Goal: Task Accomplishment & Management: Use online tool/utility

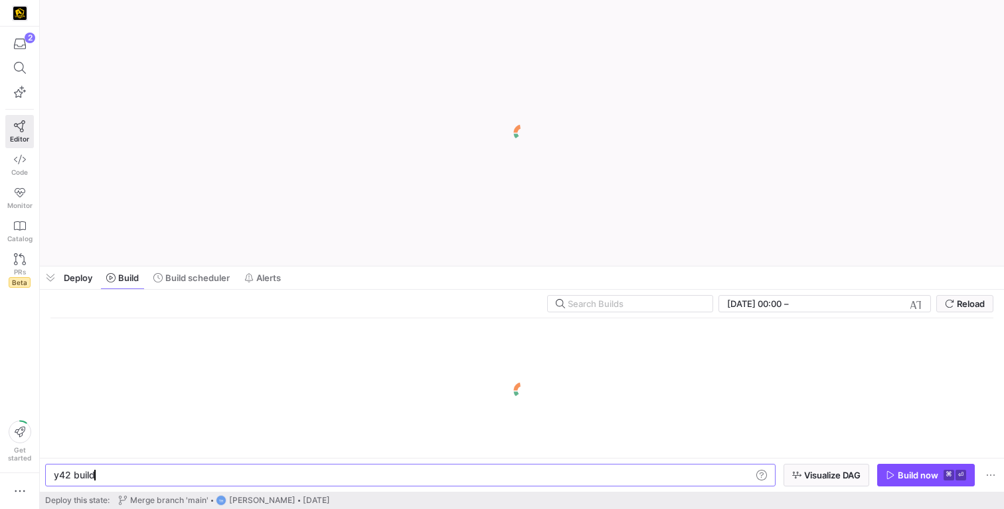
scroll to position [0, 40]
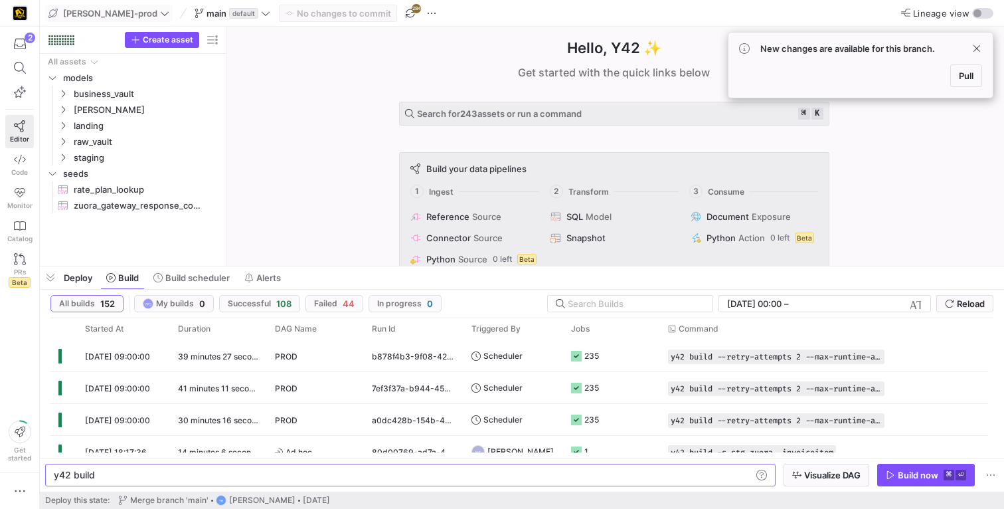
click at [160, 9] on icon at bounding box center [164, 13] width 9 height 9
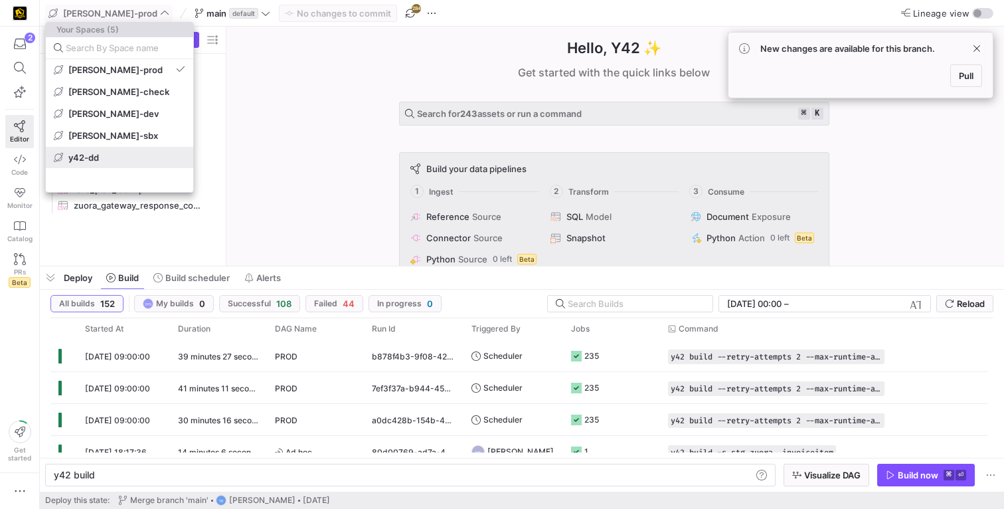
click at [124, 152] on span "y42-dd" at bounding box center [120, 157] width 132 height 11
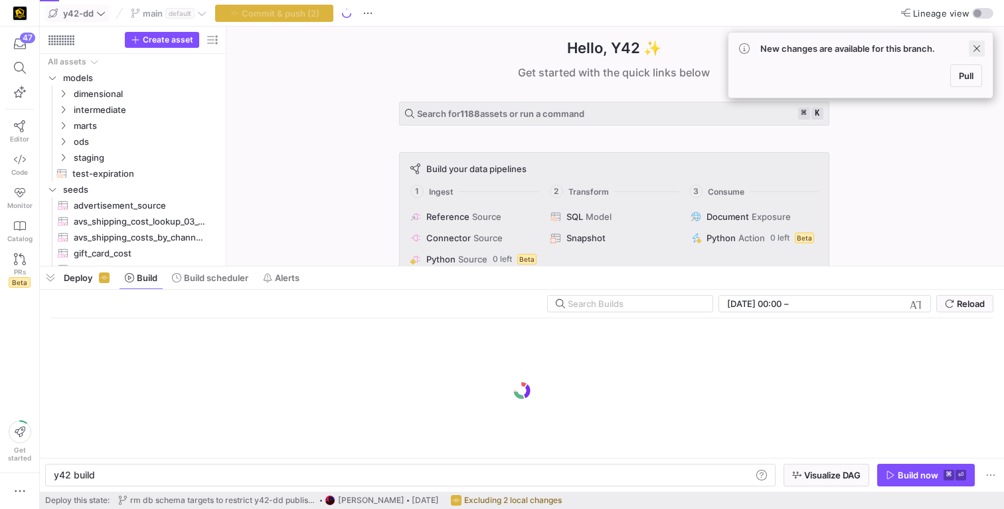
click at [972, 48] on span at bounding box center [977, 49] width 16 height 16
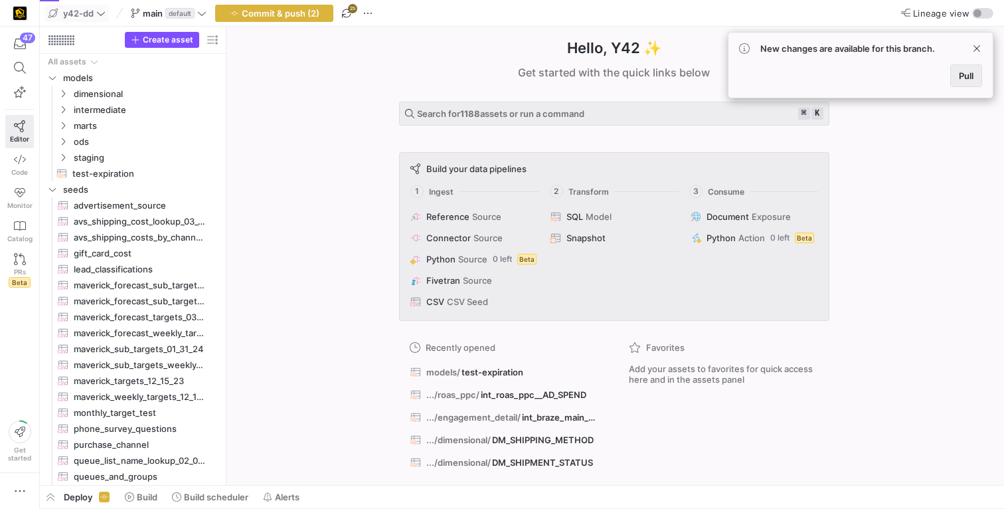
click at [973, 72] on span "Pull" at bounding box center [966, 75] width 15 height 11
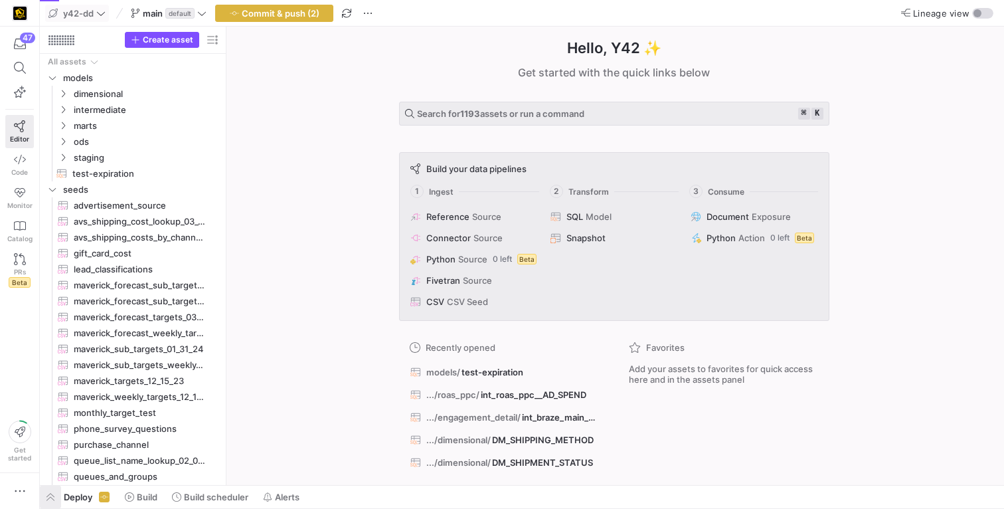
click at [46, 501] on span "button" at bounding box center [50, 497] width 21 height 23
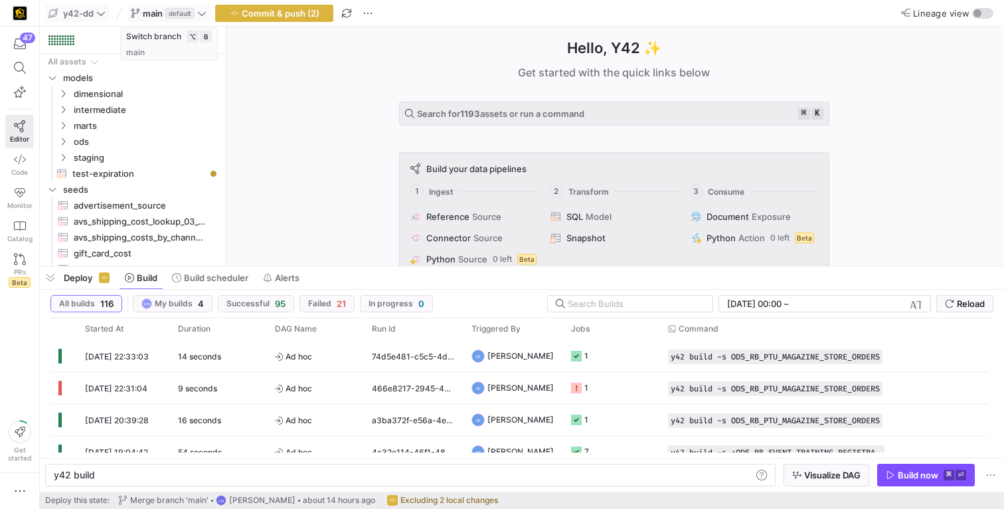
click at [204, 9] on icon at bounding box center [201, 13] width 9 height 9
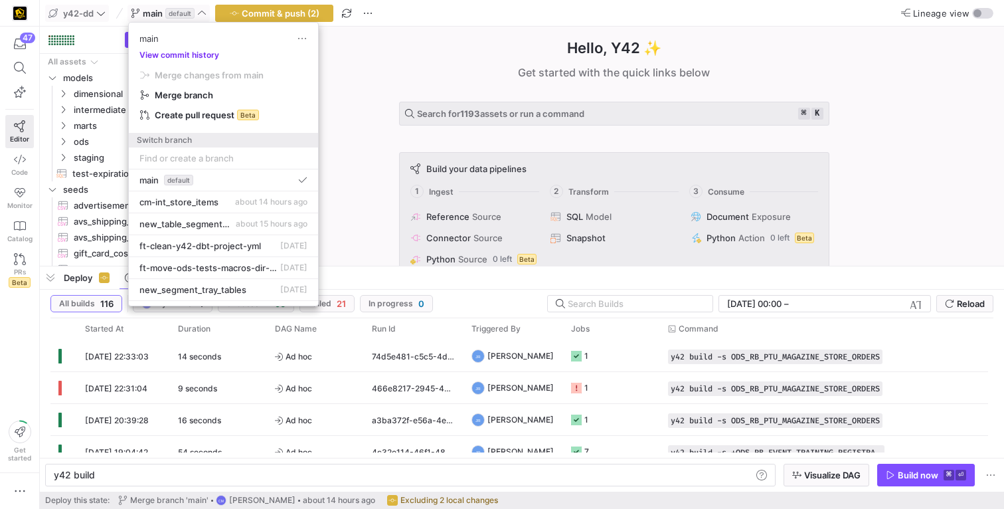
click at [193, 52] on button "View commit history" at bounding box center [179, 54] width 101 height 9
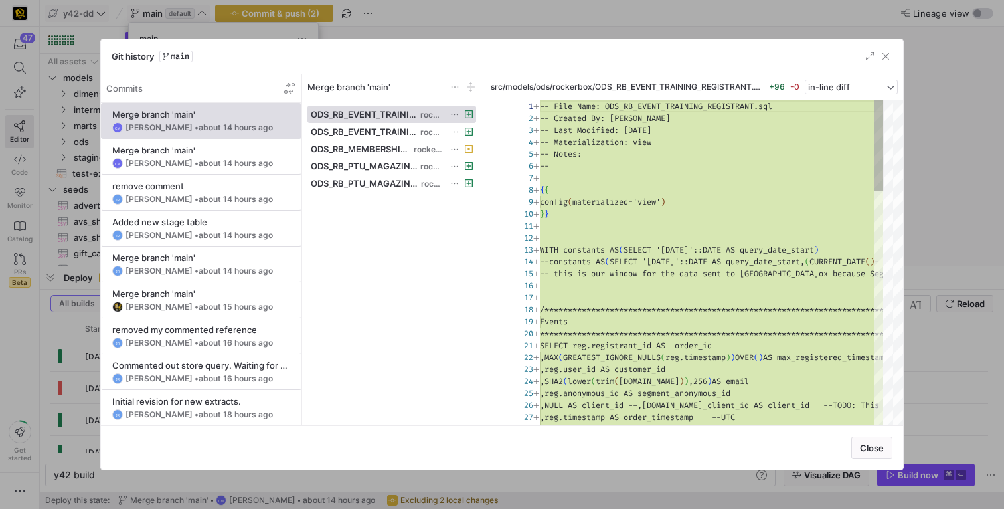
scroll to position [120, 0]
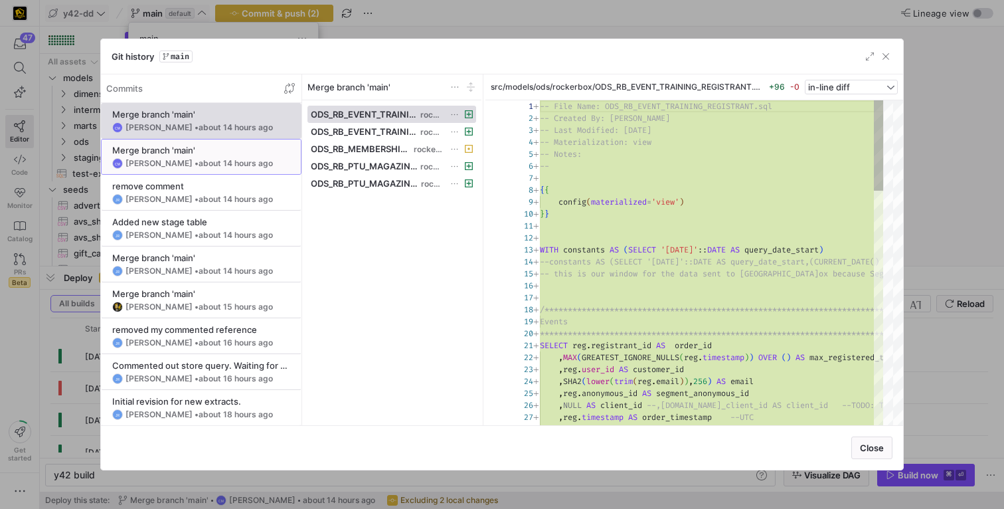
click at [203, 161] on span "about 14 hours ago" at bounding box center [236, 163] width 74 height 10
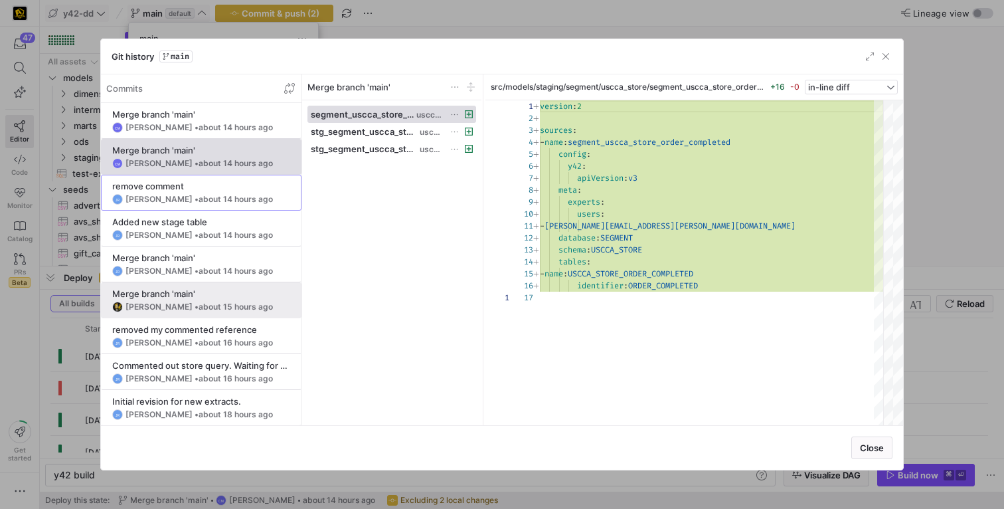
click at [192, 193] on y42-git-commit-item "remove comment JR Jess Rabida • about 14 hours ago" at bounding box center [201, 193] width 178 height 24
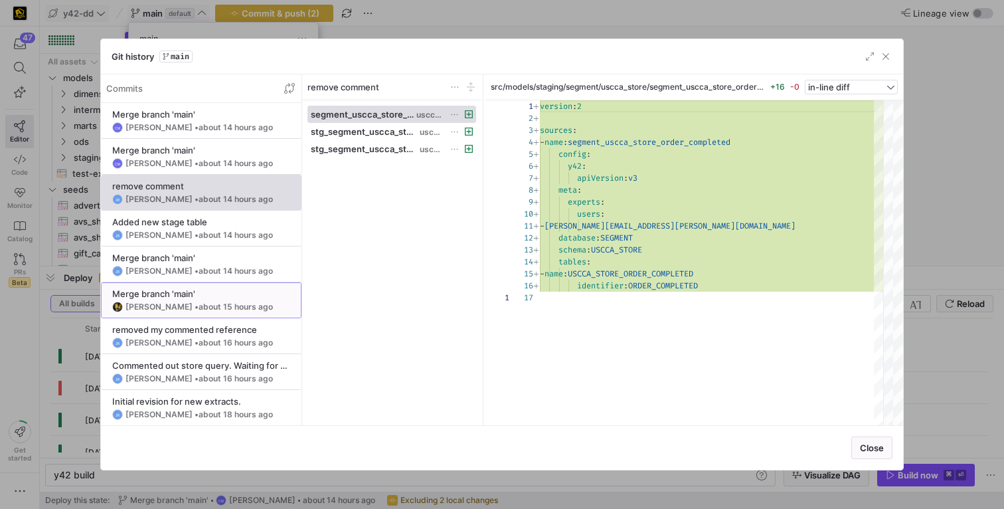
click at [177, 293] on div "Merge branch 'main'" at bounding box center [201, 293] width 178 height 11
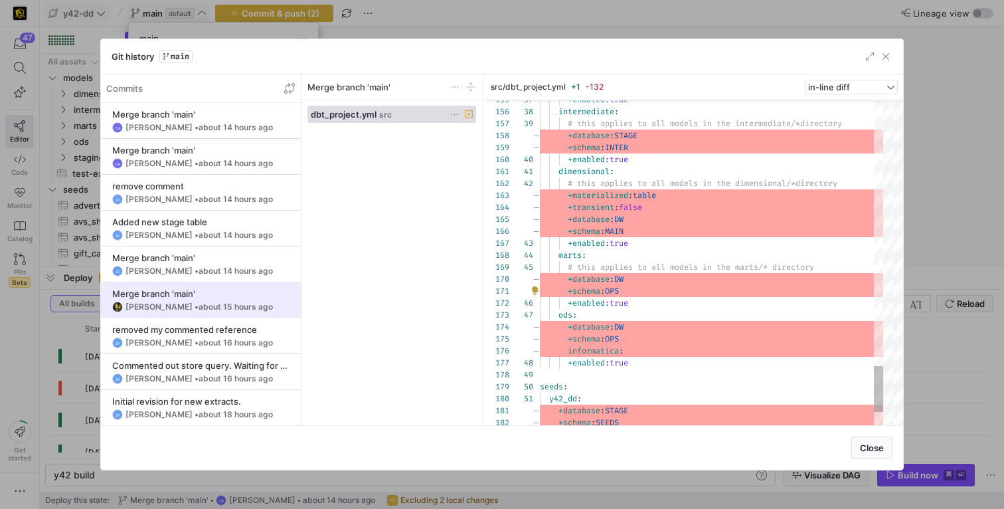
click at [220, 302] on span "about 15 hours ago" at bounding box center [236, 307] width 74 height 10
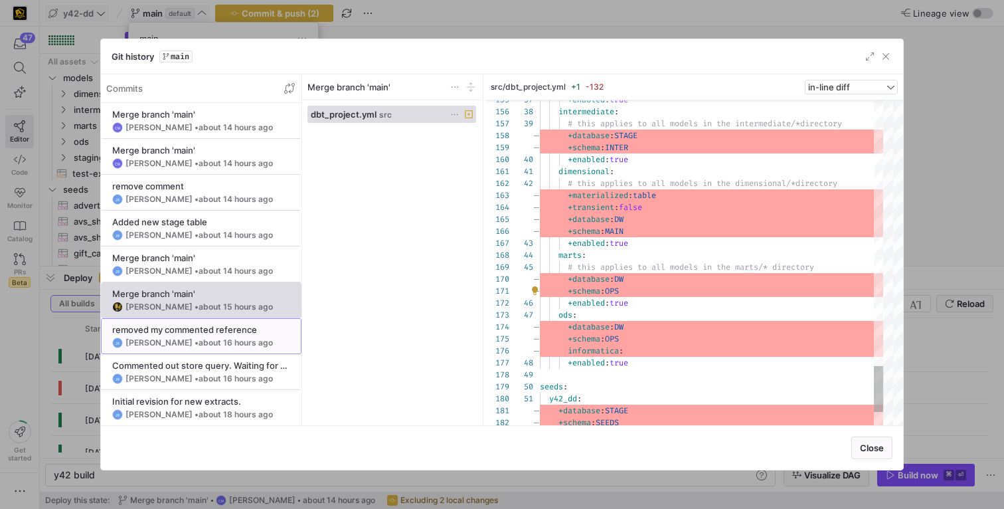
click at [206, 338] on span "about 16 hours ago" at bounding box center [236, 342] width 74 height 10
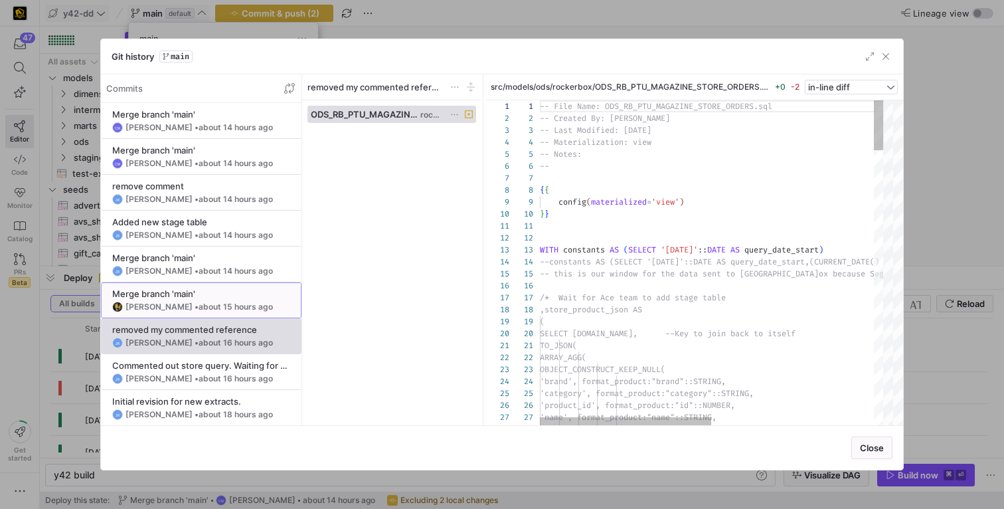
click at [206, 306] on span "about 15 hours ago" at bounding box center [236, 307] width 74 height 10
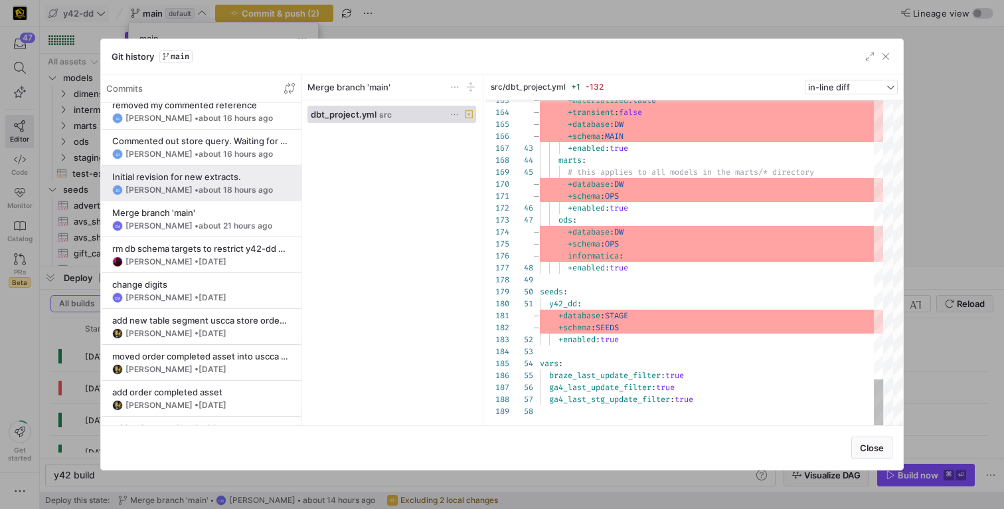
scroll to position [223, 0]
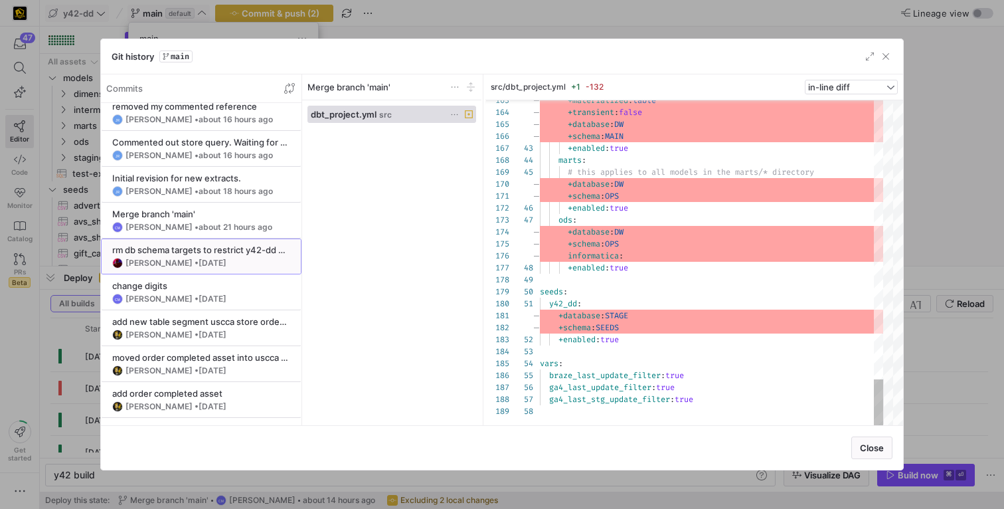
click at [226, 258] on span "4 days ago" at bounding box center [213, 263] width 28 height 10
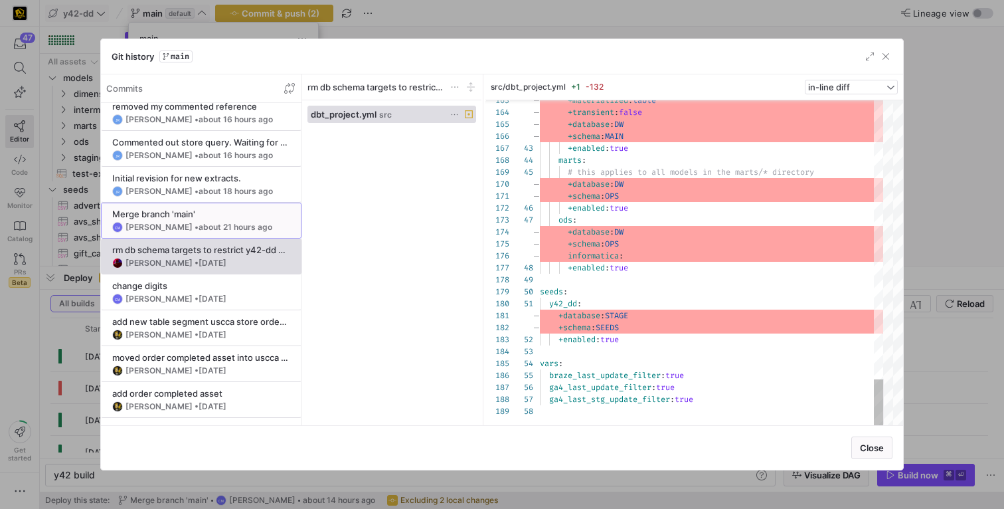
click at [159, 219] on div "Merge branch 'main'" at bounding box center [201, 214] width 178 height 11
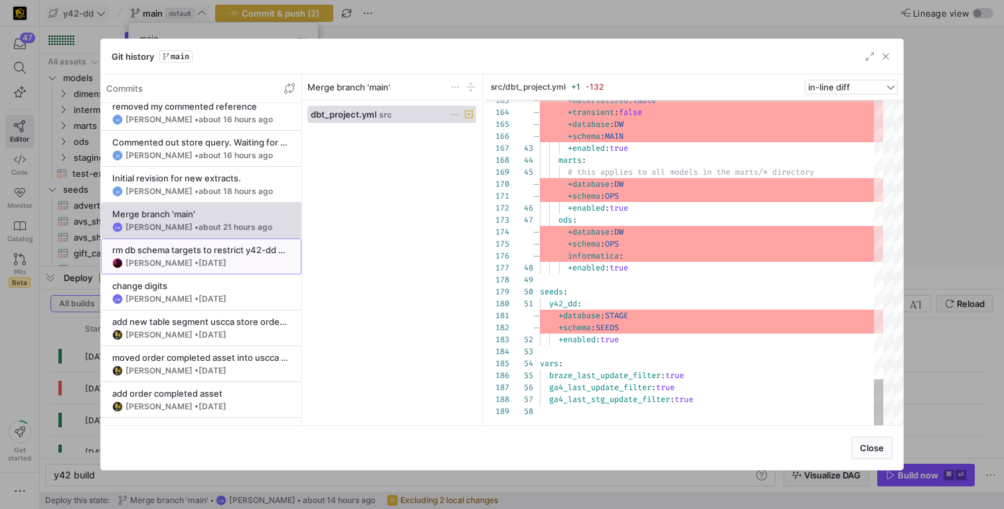
click at [175, 251] on div "rm db schema targets to restrict y42-dd publishing" at bounding box center [201, 249] width 178 height 11
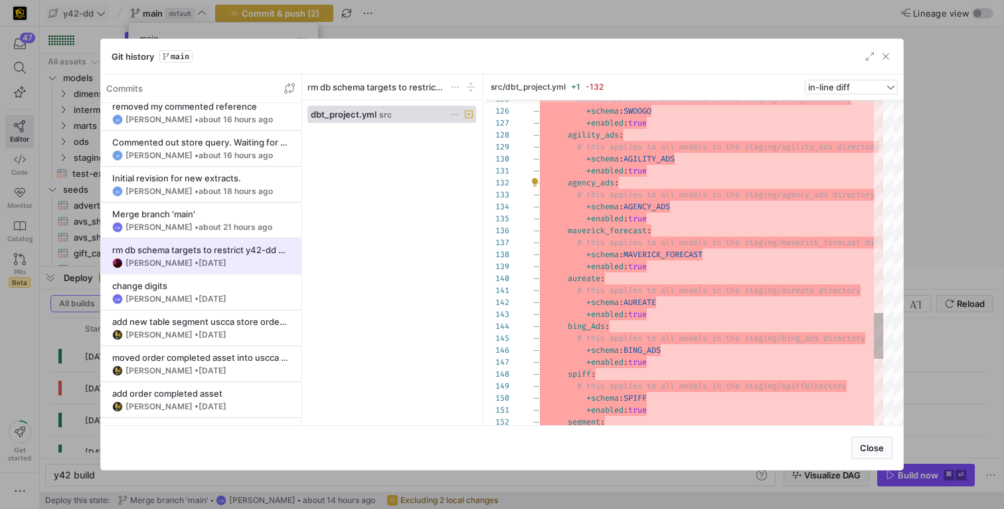
click at [226, 266] on span "4 days ago" at bounding box center [213, 263] width 28 height 10
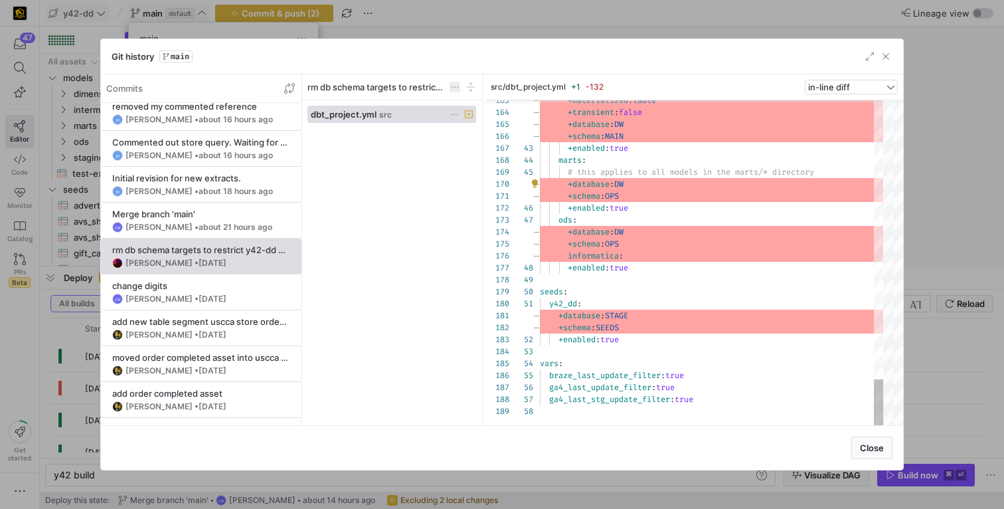
click at [451, 87] on span at bounding box center [455, 87] width 11 height 11
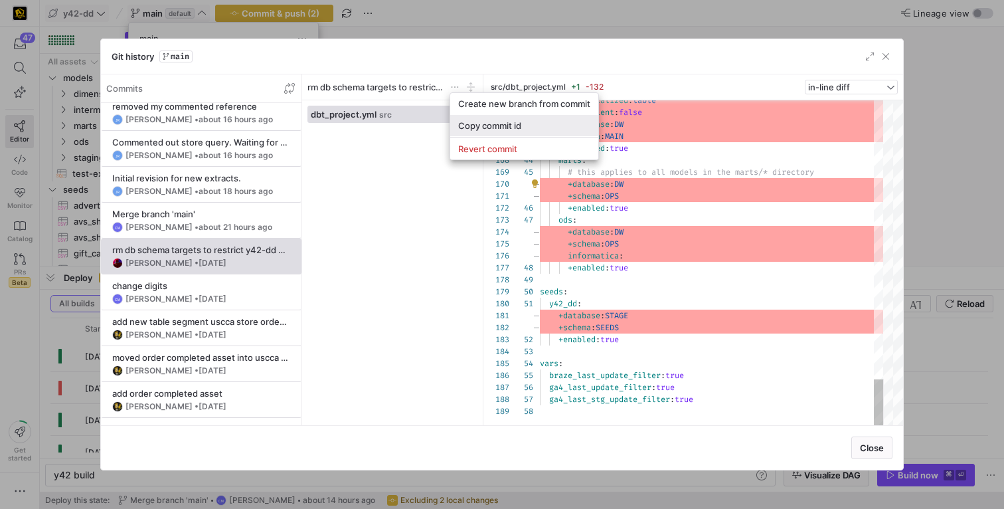
click at [491, 129] on span "Copy commit id" at bounding box center [524, 125] width 132 height 11
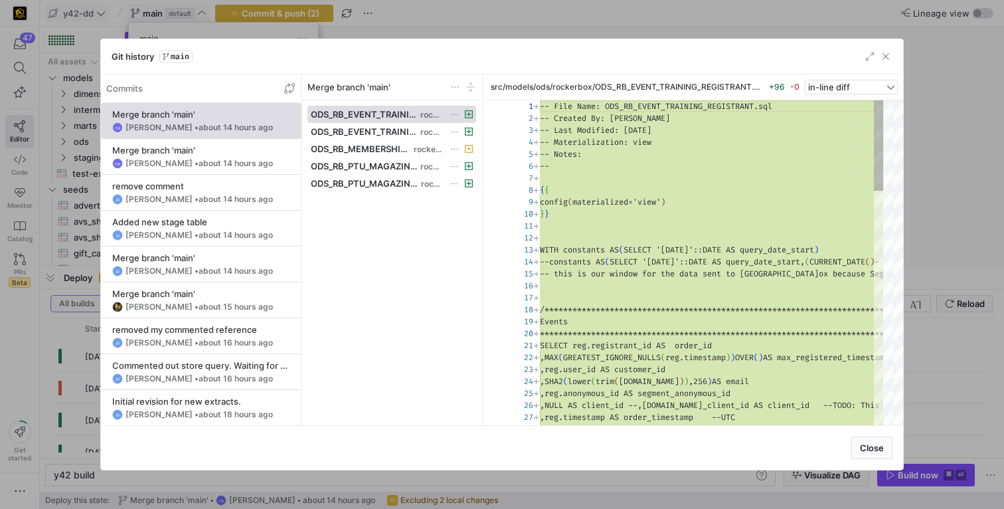
scroll to position [120, 0]
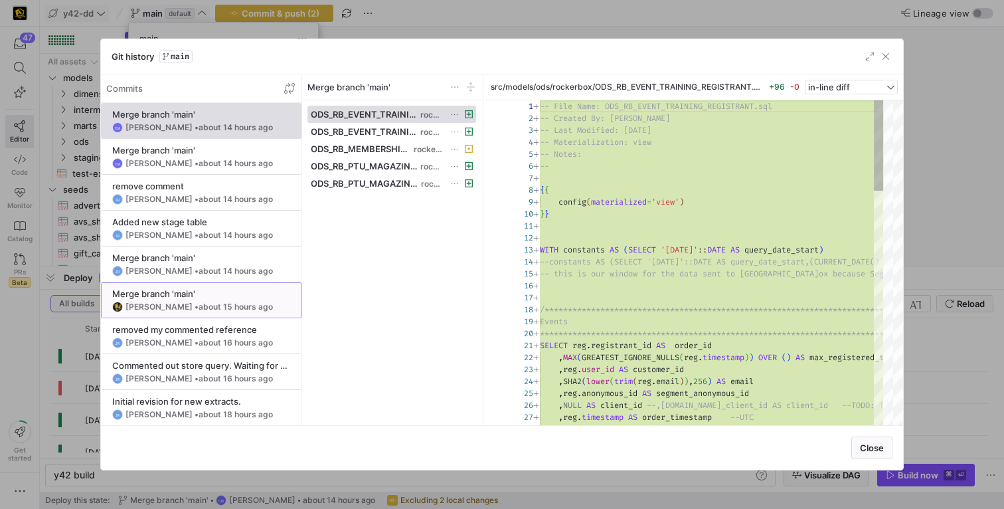
click at [177, 302] on div "John Watson • about 15 hours ago" at bounding box center [199, 306] width 147 height 9
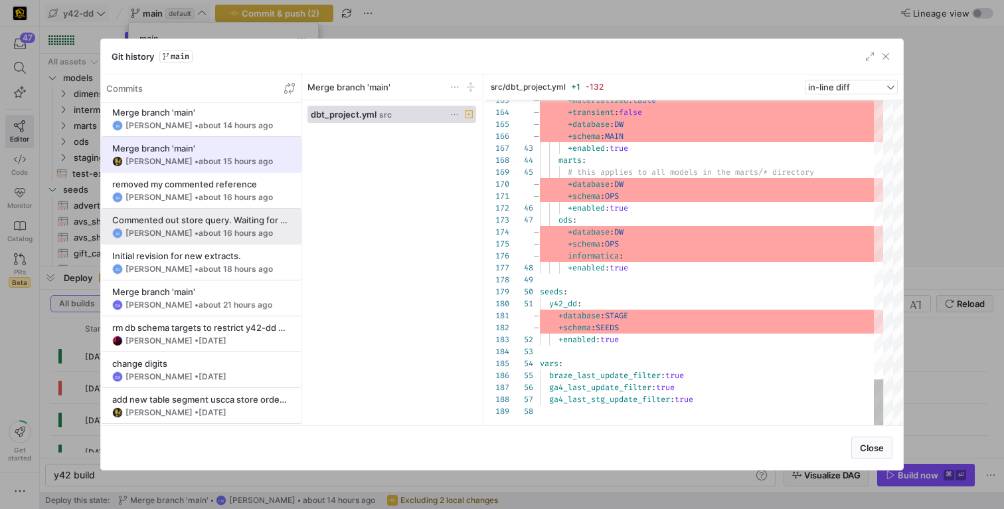
scroll to position [160, 0]
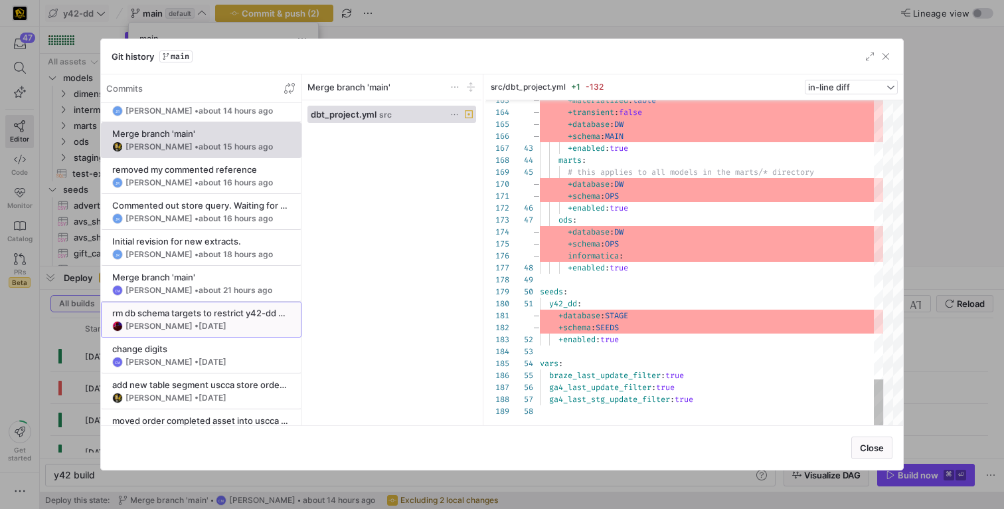
click at [238, 318] on y42-git-commit-item "rm db schema targets to restrict y42-dd publishing Bret Harvestine • 4 days ago" at bounding box center [201, 320] width 178 height 24
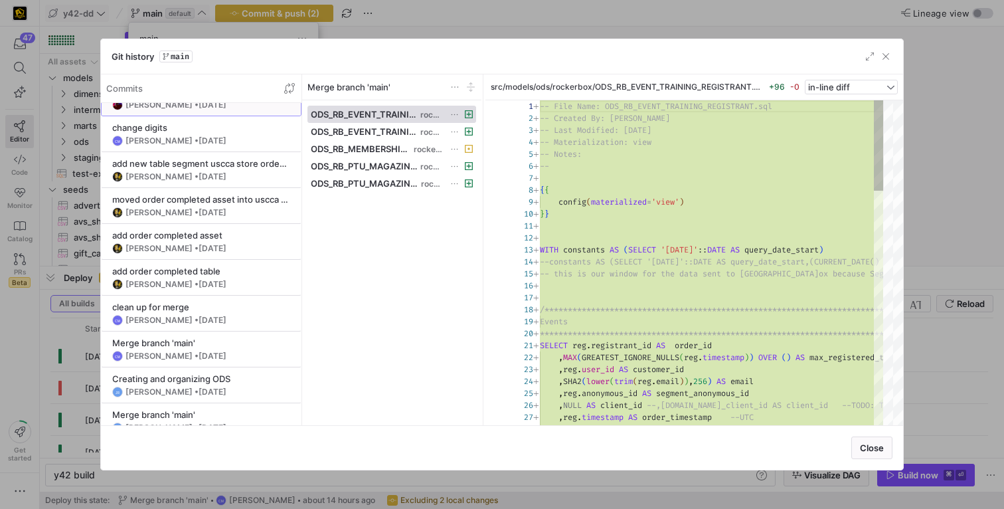
scroll to position [161, 0]
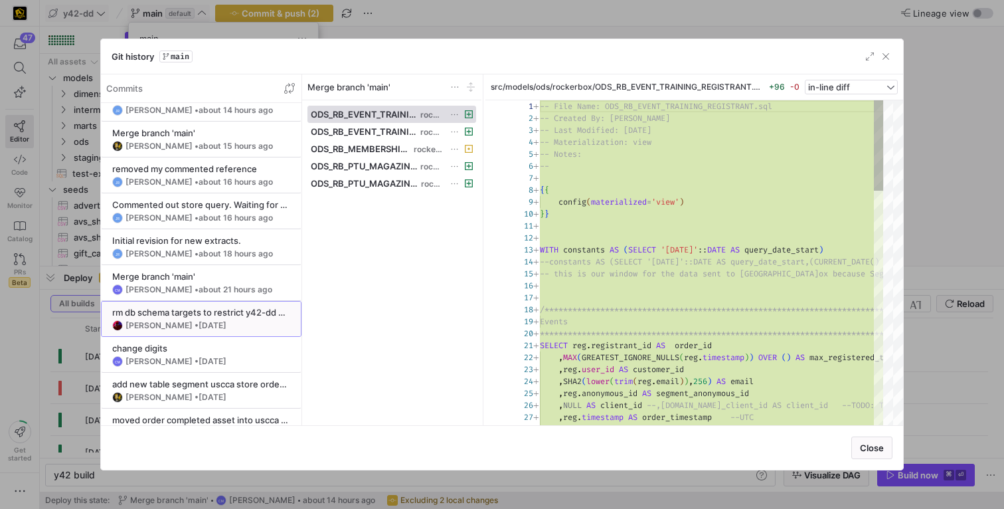
click at [221, 317] on div "rm db schema targets to restrict y42-dd publishing" at bounding box center [201, 312] width 178 height 11
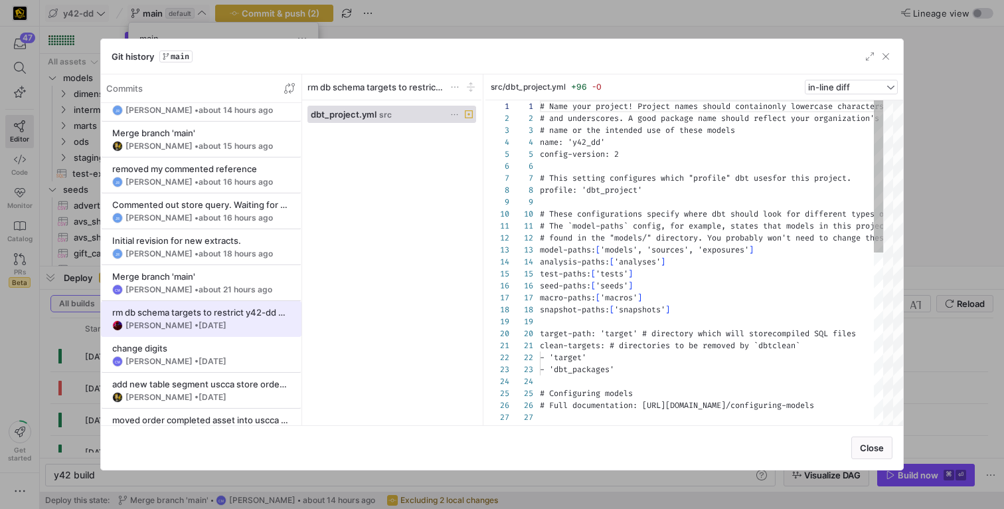
scroll to position [120, 0]
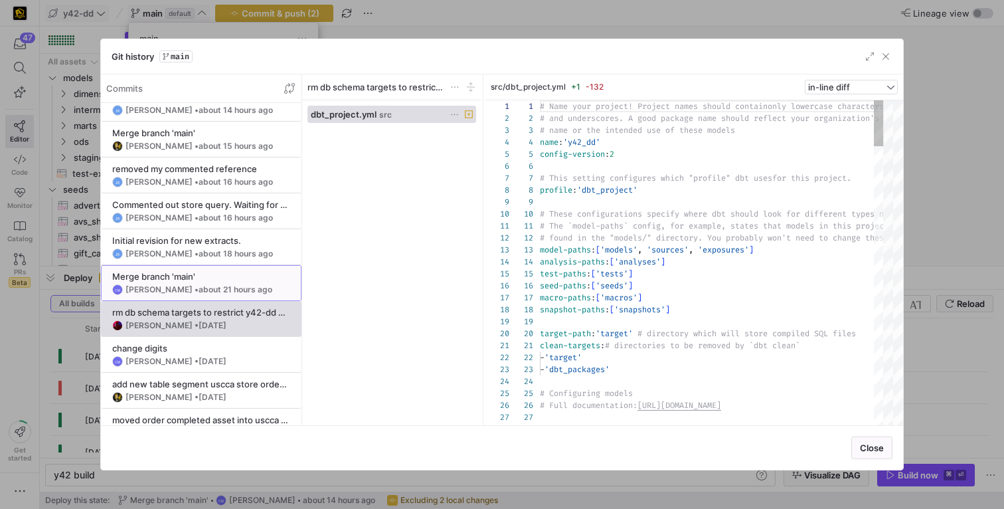
click at [221, 280] on div "Merge branch 'main'" at bounding box center [201, 276] width 178 height 11
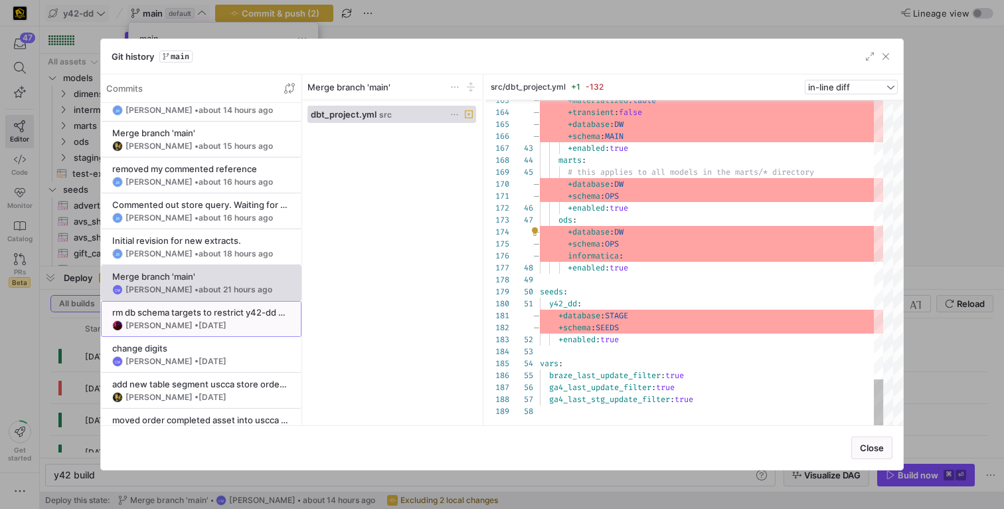
click at [207, 310] on div "rm db schema targets to restrict y42-dd publishing" at bounding box center [201, 312] width 178 height 11
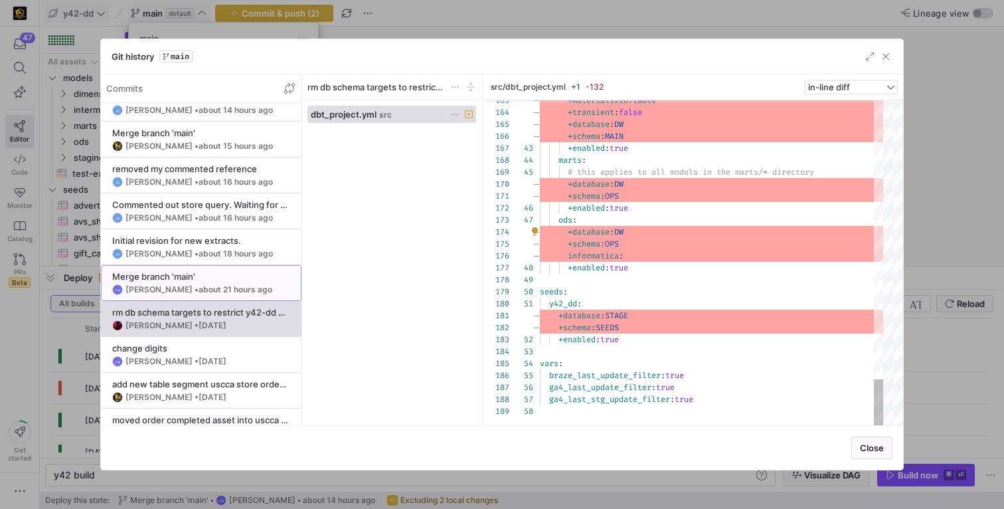
click at [204, 274] on div "Merge branch 'main'" at bounding box center [201, 276] width 178 height 11
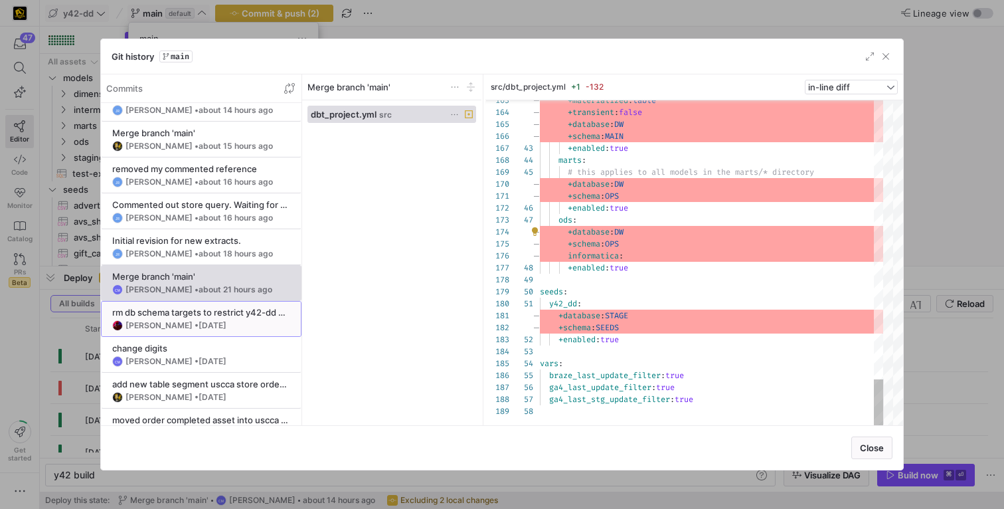
click at [213, 313] on div "rm db schema targets to restrict y42-dd publishing" at bounding box center [201, 312] width 178 height 11
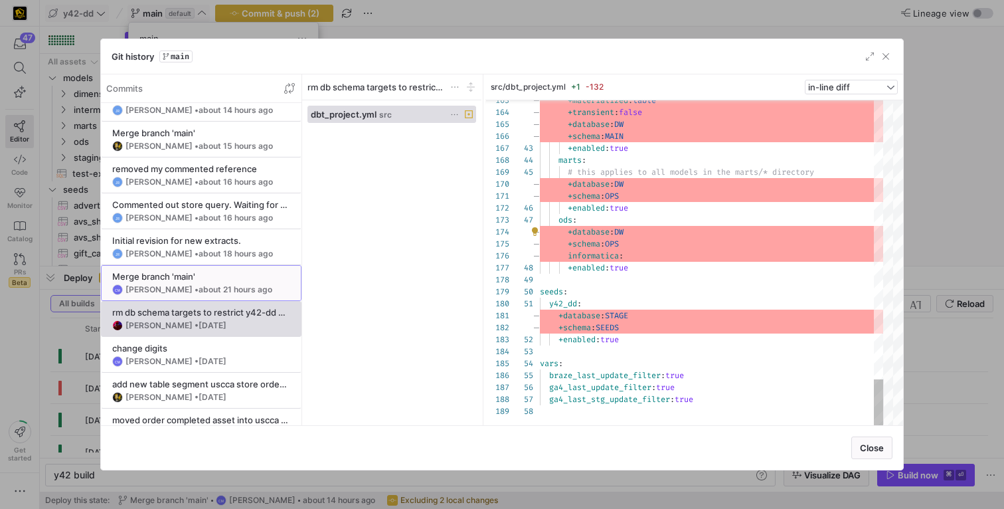
click at [211, 296] on span at bounding box center [201, 283] width 199 height 35
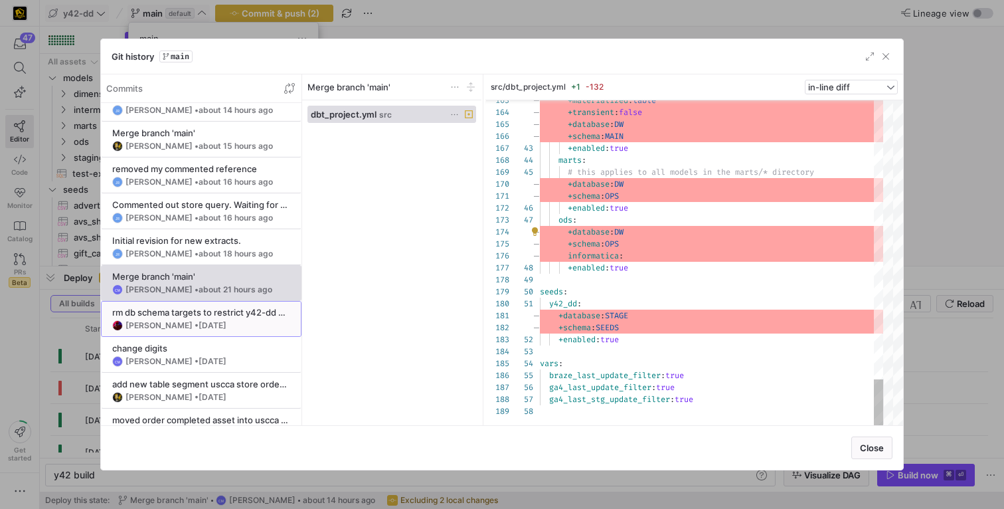
click at [213, 321] on span "4 days ago" at bounding box center [213, 325] width 28 height 10
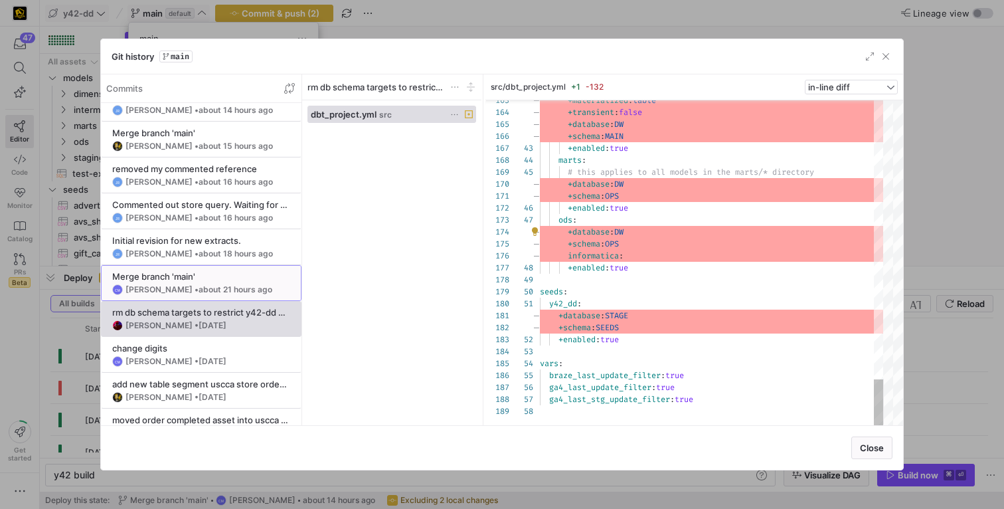
click at [224, 291] on span "about 21 hours ago" at bounding box center [236, 289] width 74 height 10
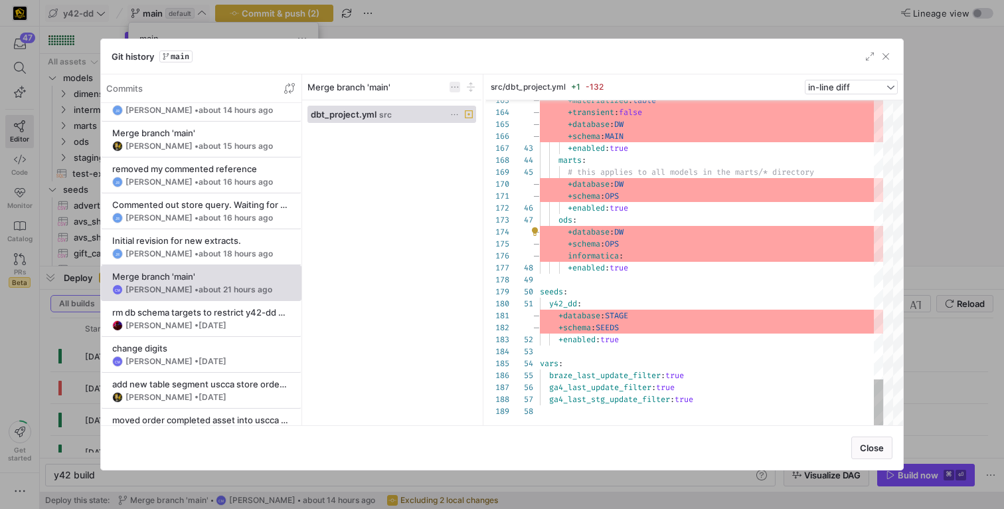
click at [454, 86] on span at bounding box center [455, 87] width 11 height 11
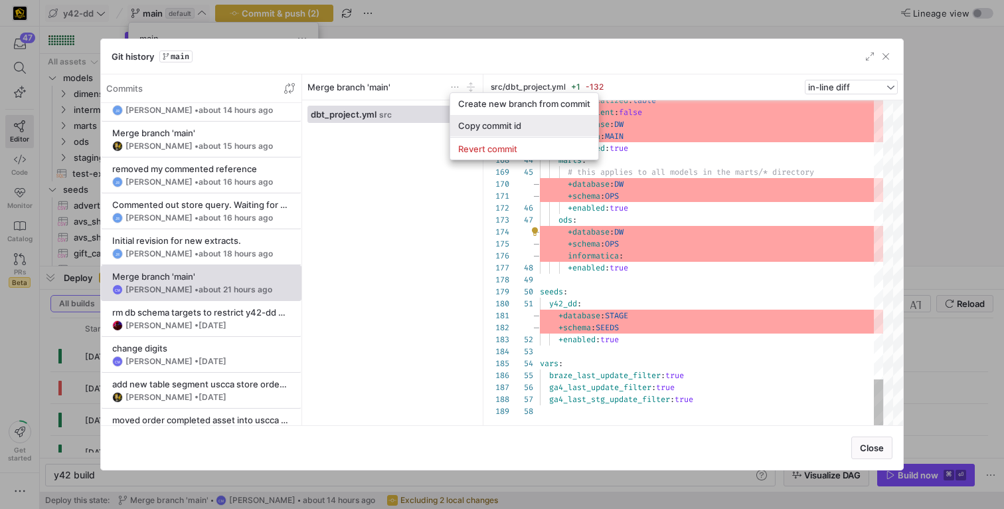
click at [478, 130] on span "Copy commit id" at bounding box center [524, 125] width 132 height 11
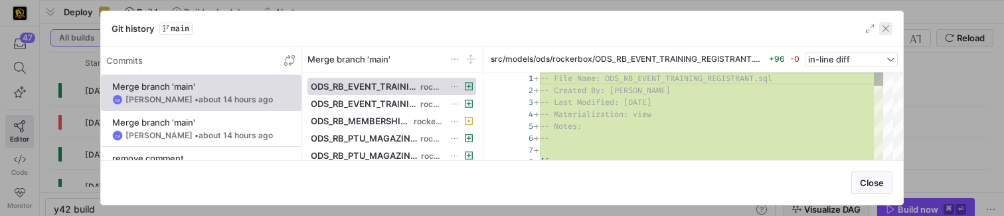
click at [889, 29] on span "button" at bounding box center [885, 28] width 13 height 13
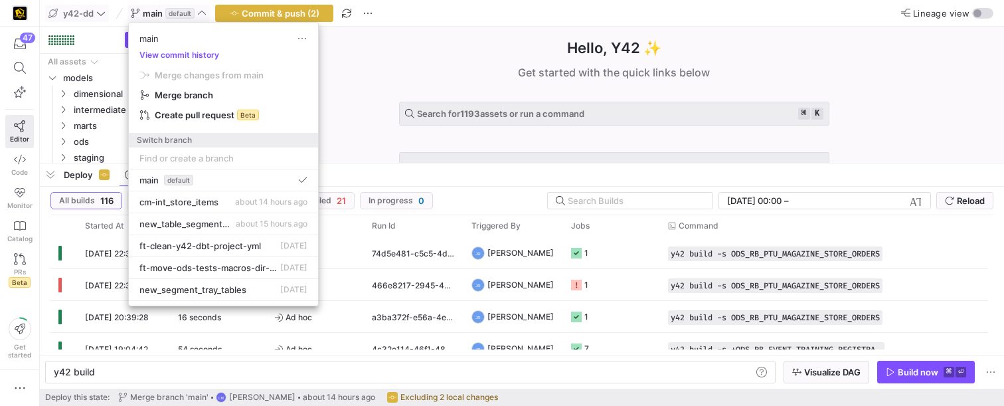
click at [19, 380] on div at bounding box center [502, 203] width 1004 height 406
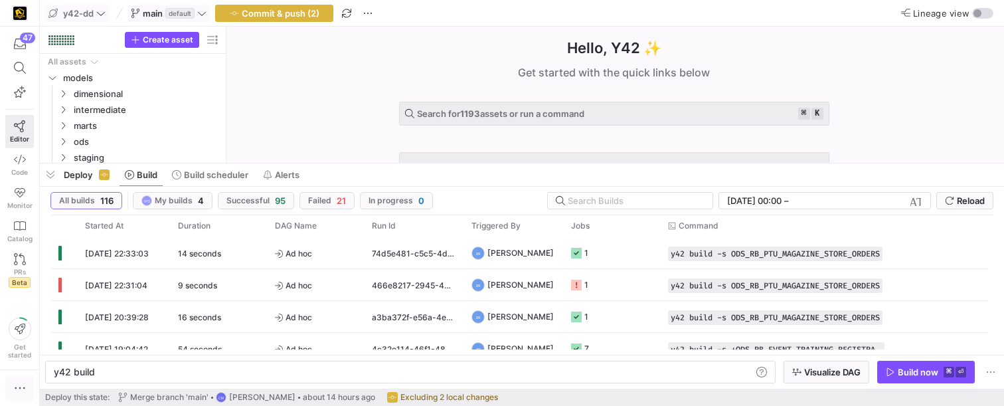
click at [18, 383] on icon "button" at bounding box center [19, 387] width 13 height 13
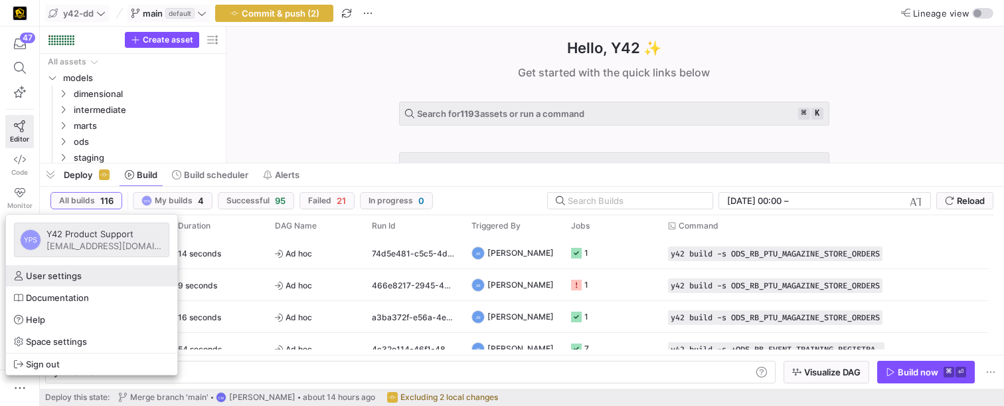
click at [77, 274] on span "User settings" at bounding box center [54, 275] width 56 height 11
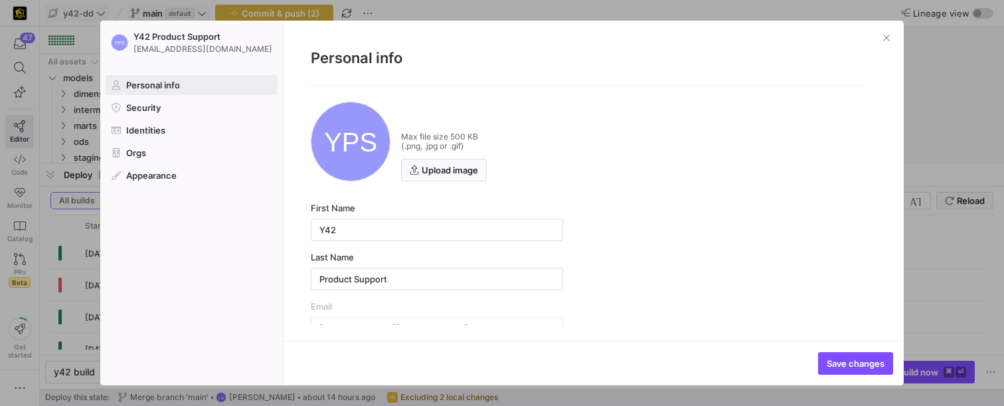
click at [77, 274] on div at bounding box center [502, 203] width 1004 height 406
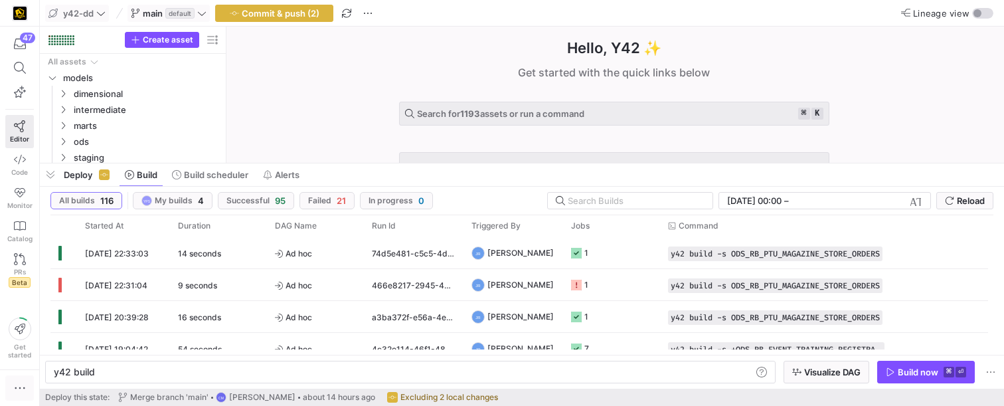
click at [13, 386] on icon "button" at bounding box center [19, 387] width 13 height 13
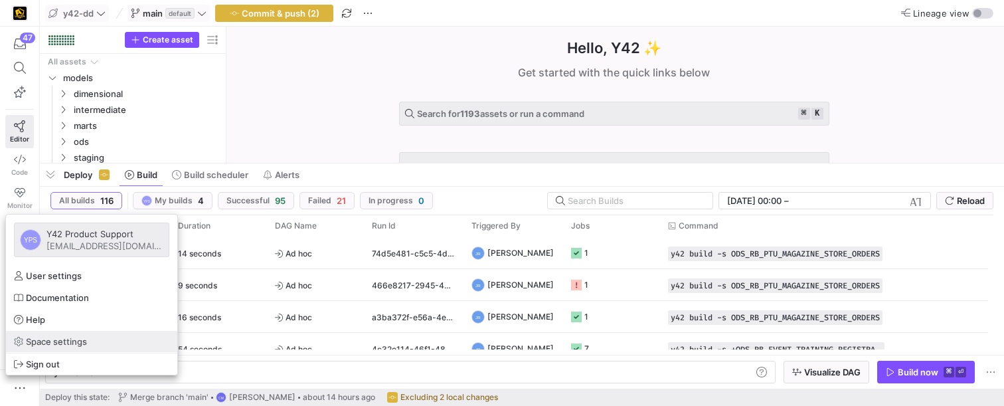
click at [52, 344] on span "Space settings" at bounding box center [56, 341] width 61 height 11
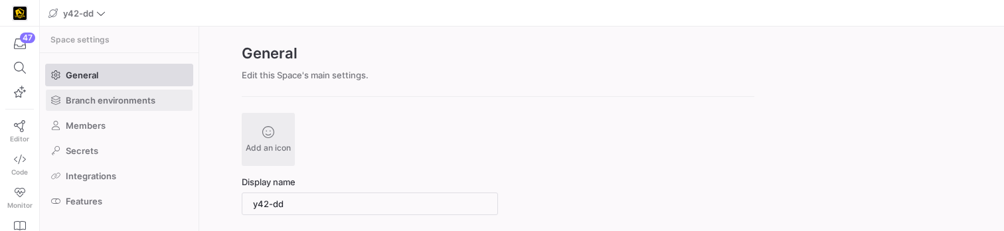
click at [126, 107] on span at bounding box center [119, 100] width 147 height 21
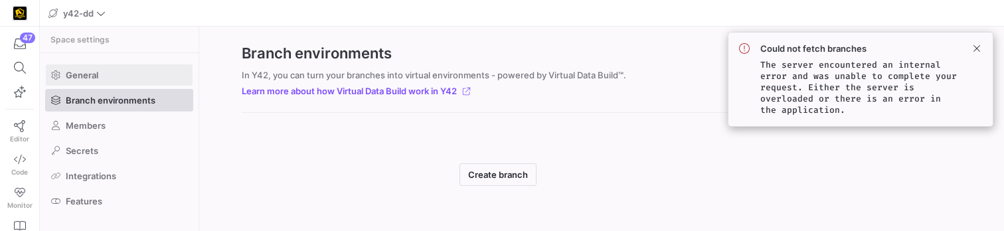
click at [92, 78] on span "General" at bounding box center [82, 75] width 33 height 11
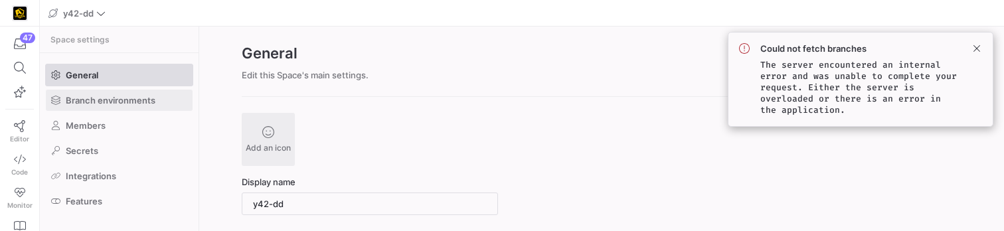
click at [93, 92] on span at bounding box center [119, 100] width 147 height 21
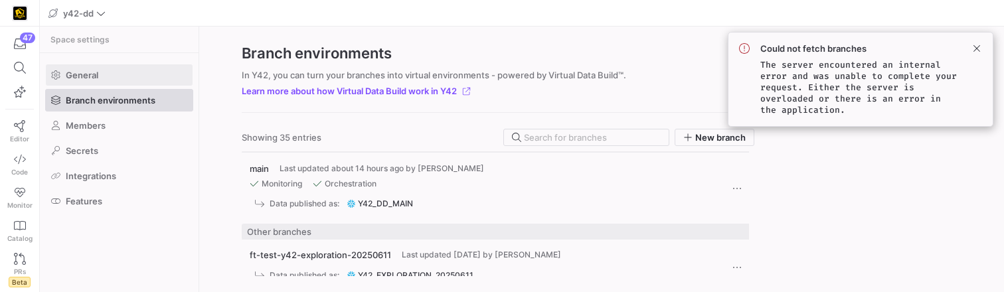
click at [89, 75] on span "General" at bounding box center [82, 75] width 33 height 11
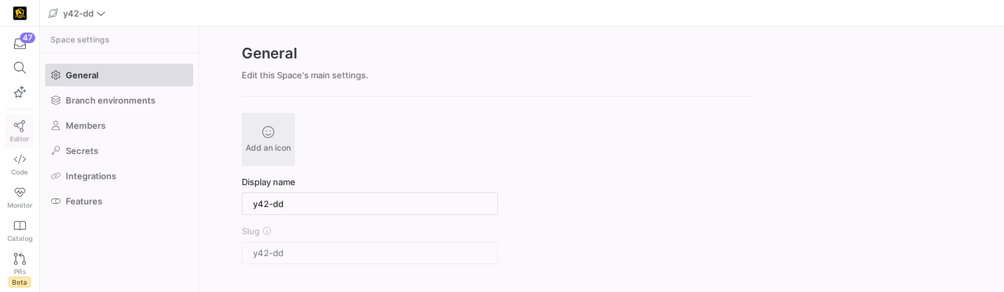
click at [23, 131] on icon at bounding box center [20, 126] width 12 height 12
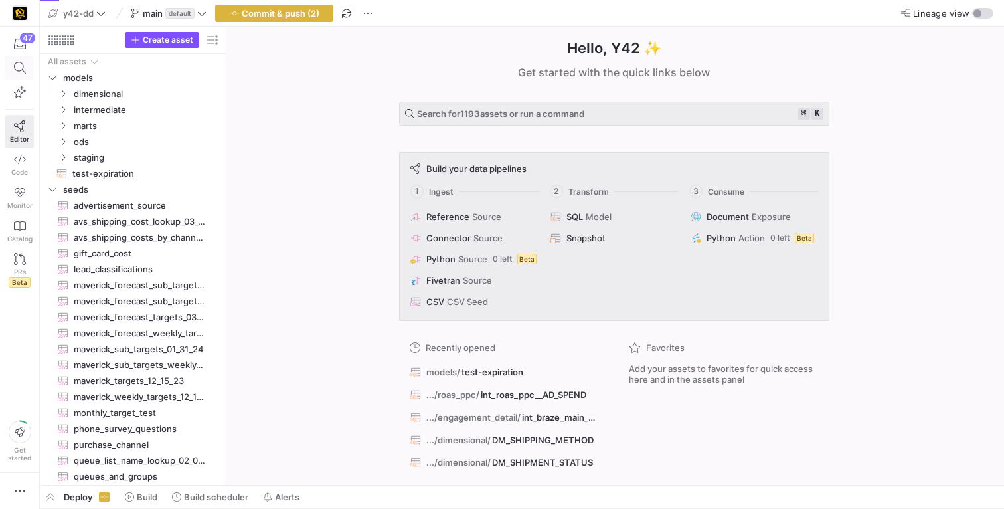
click at [15, 66] on icon at bounding box center [20, 68] width 12 height 12
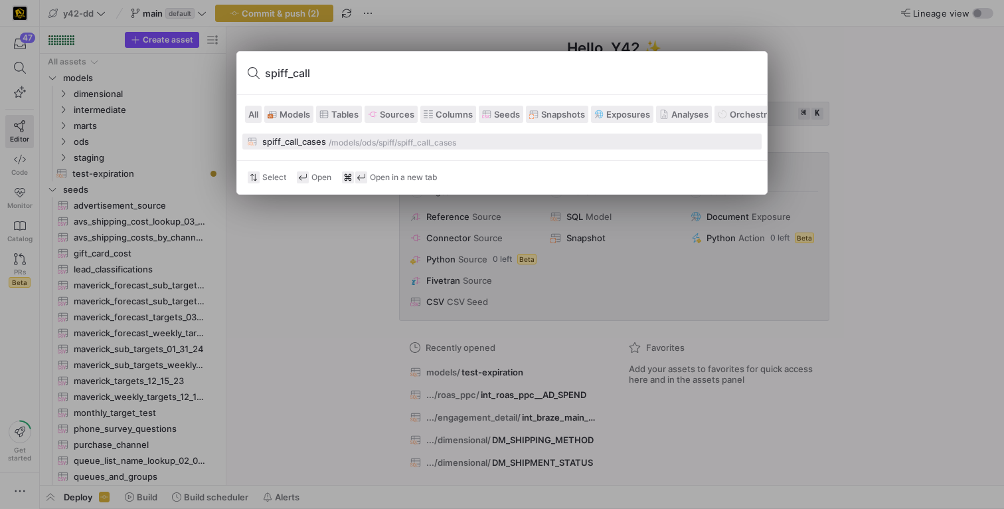
type input "spiff_call"
click at [377, 141] on div "ods/spiff" at bounding box center [378, 142] width 33 height 9
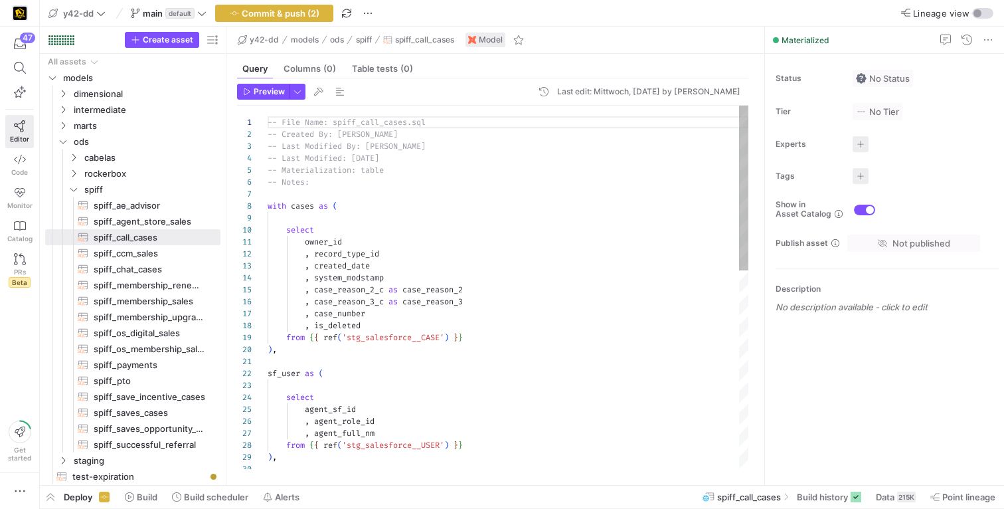
scroll to position [120, 0]
click at [140, 236] on span "spiff_call_cases​​​​​​​​​​" at bounding box center [150, 237] width 112 height 15
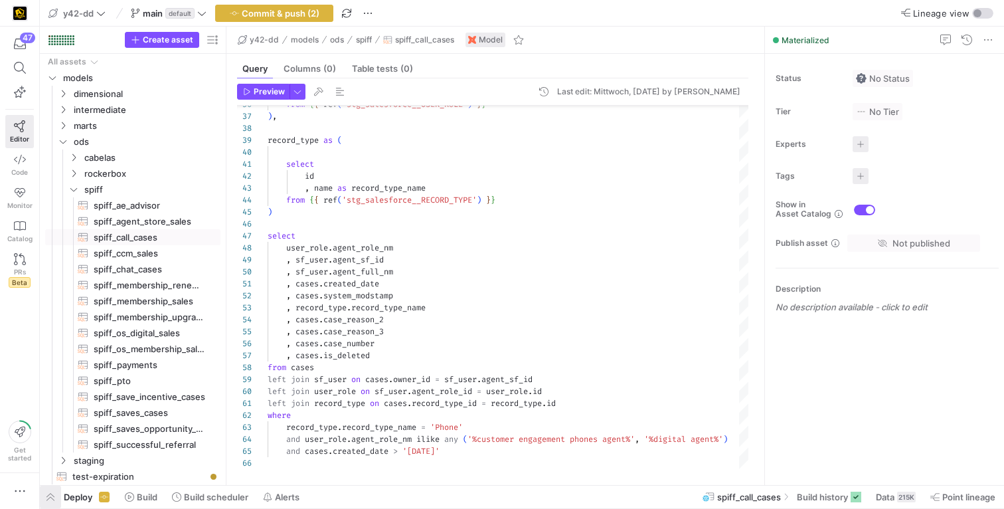
click at [52, 292] on span "button" at bounding box center [50, 497] width 21 height 23
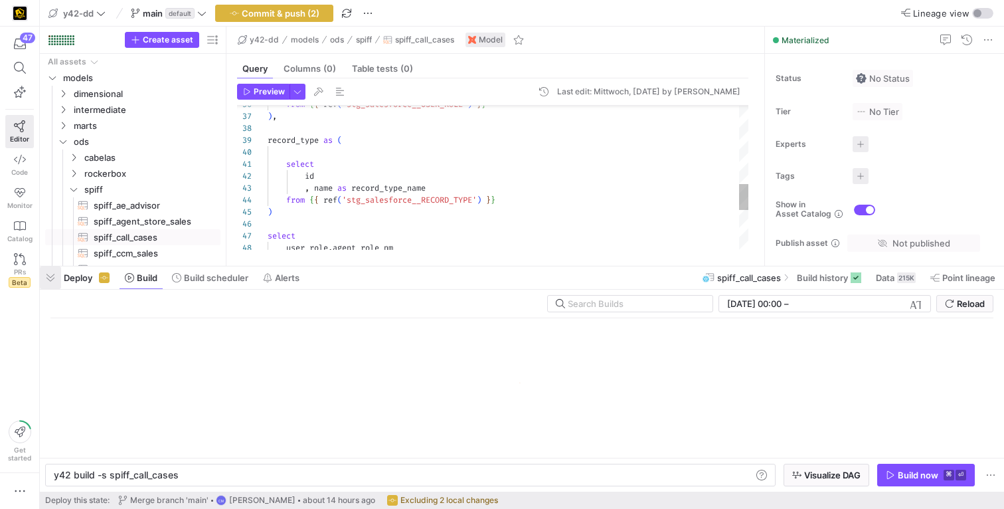
scroll to position [0, 123]
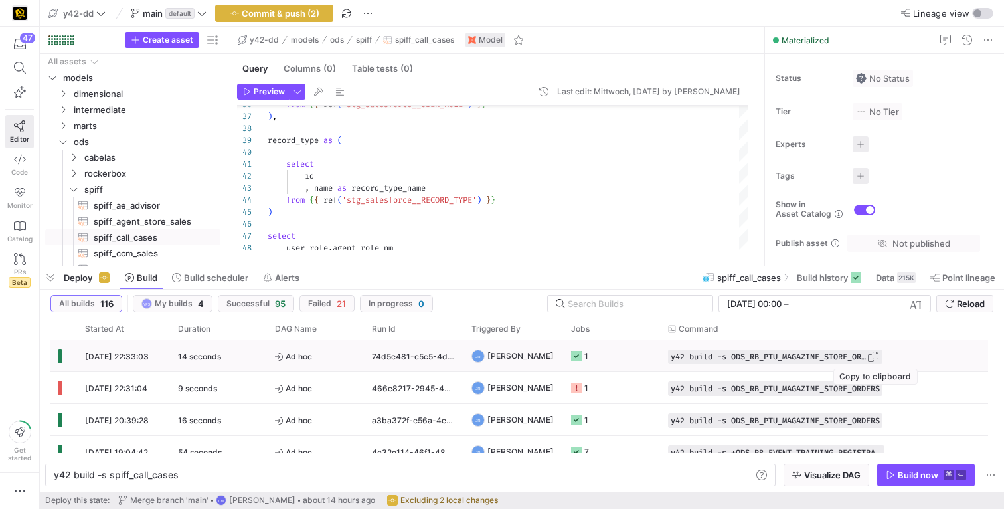
click at [877, 292] on span "button" at bounding box center [873, 356] width 13 height 13
click at [818, 281] on span "Build history" at bounding box center [822, 277] width 51 height 11
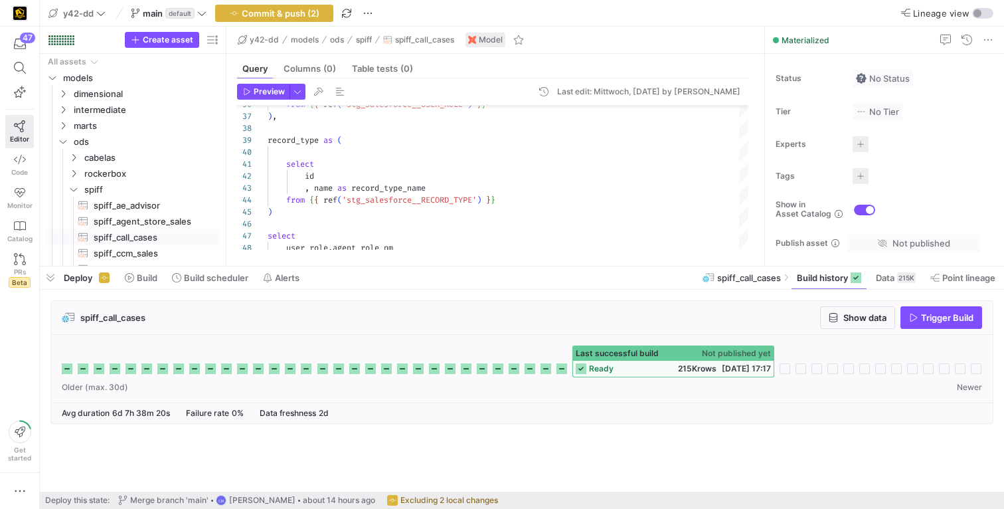
drag, startPoint x: 149, startPoint y: 318, endPoint x: 81, endPoint y: 318, distance: 67.7
click at [81, 292] on div "spiff_call_cases Show data Trigger Build" at bounding box center [522, 318] width 942 height 34
copy span "spiff_call_cases"
click at [24, 66] on icon at bounding box center [20, 68] width 12 height 12
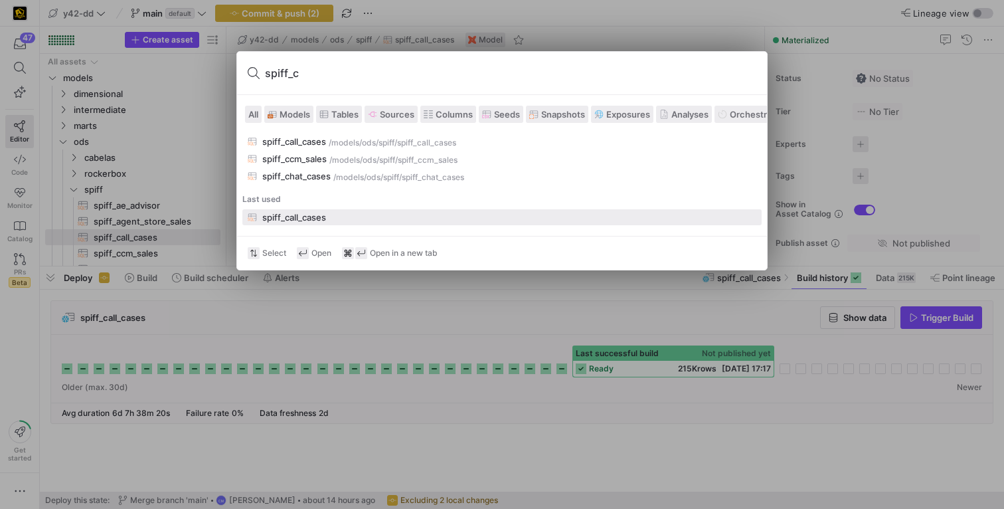
type input "spiff_c"
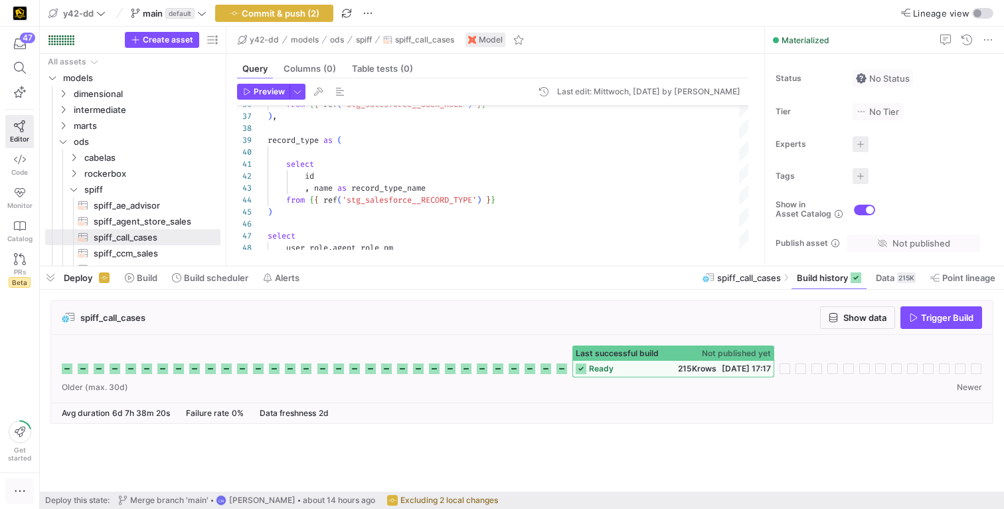
click at [19, 292] on icon "button" at bounding box center [19, 490] width 13 height 13
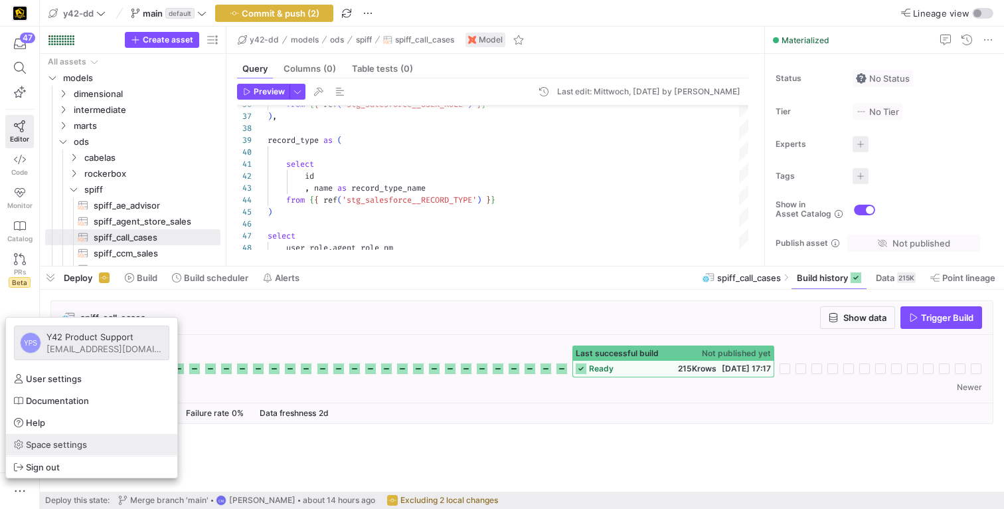
click at [50, 292] on span "Space settings" at bounding box center [56, 444] width 61 height 11
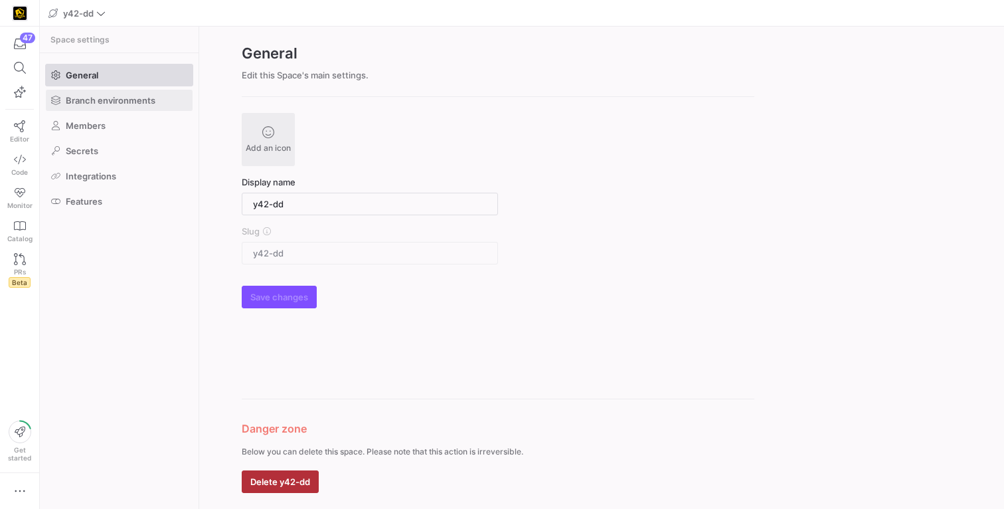
click at [126, 106] on span at bounding box center [119, 100] width 147 height 21
